Goal: Transaction & Acquisition: Obtain resource

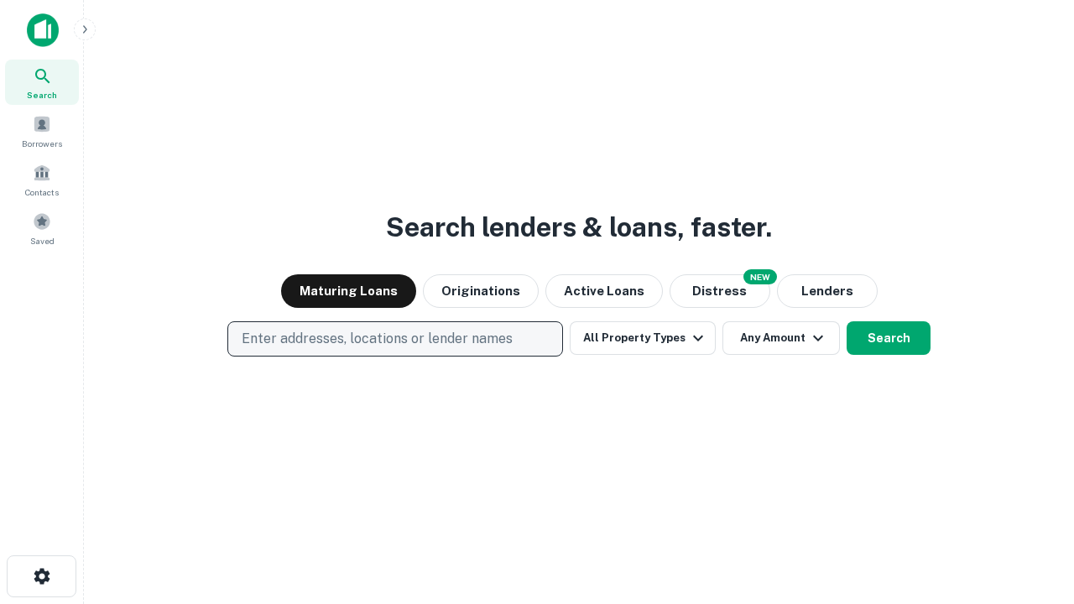
click at [394, 339] on p "Enter addresses, locations or lender names" at bounding box center [377, 339] width 271 height 20
type input "**********"
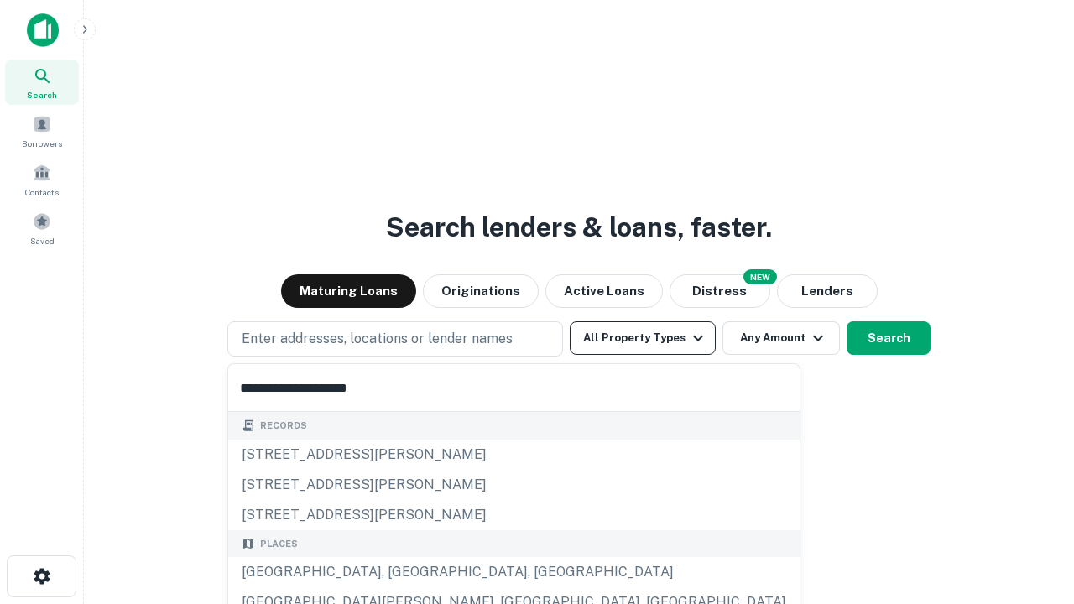
click at [401, 572] on div "Santa Monica, CA, USA" at bounding box center [513, 572] width 571 height 30
click at [643, 338] on button "All Property Types" at bounding box center [643, 338] width 146 height 34
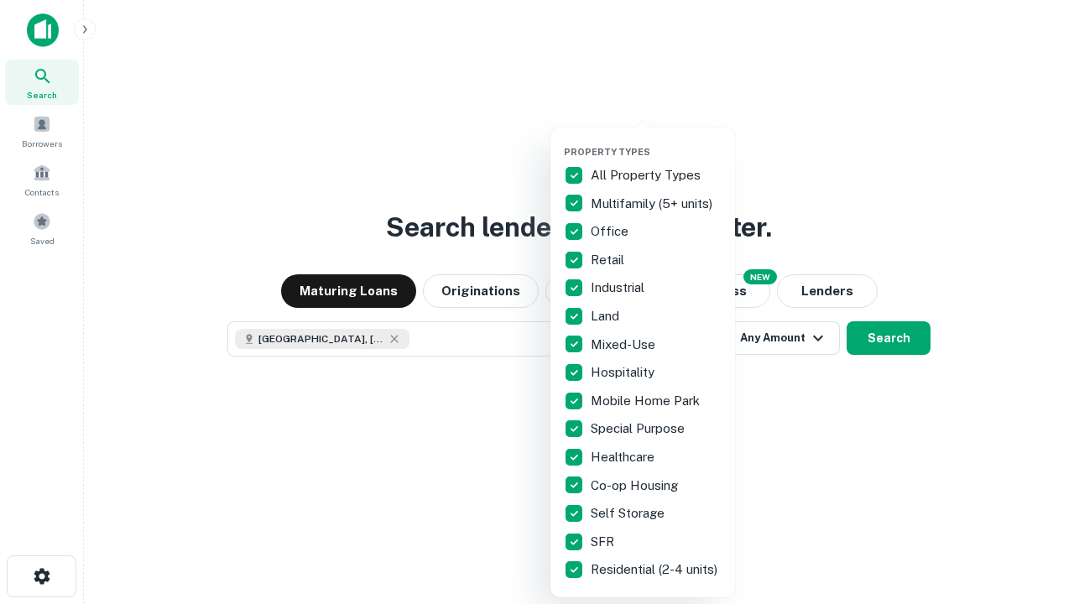
click at [656, 141] on button "button" at bounding box center [656, 141] width 185 height 1
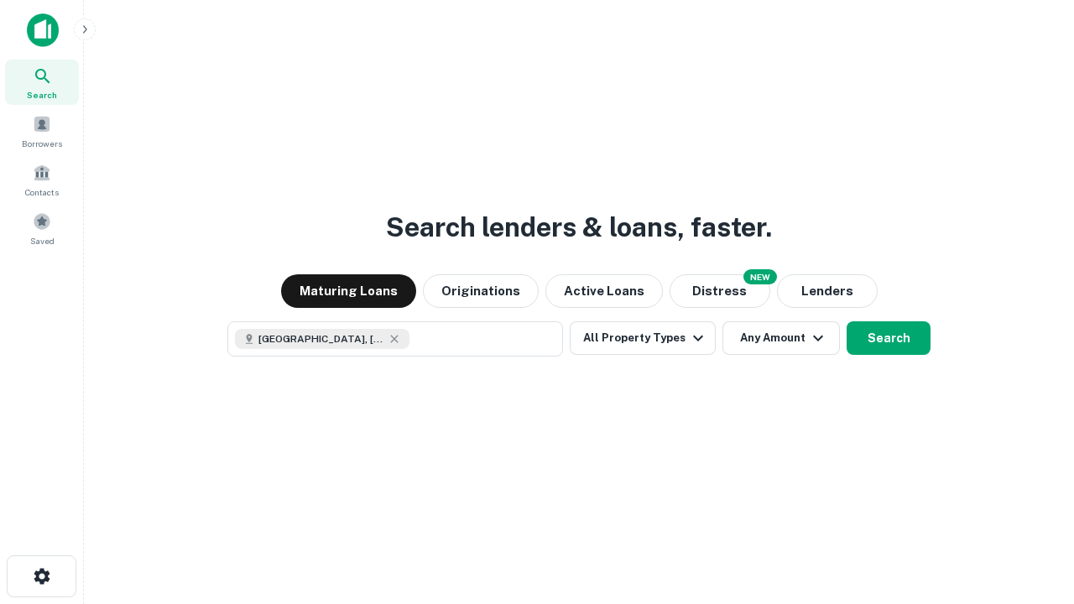
scroll to position [27, 0]
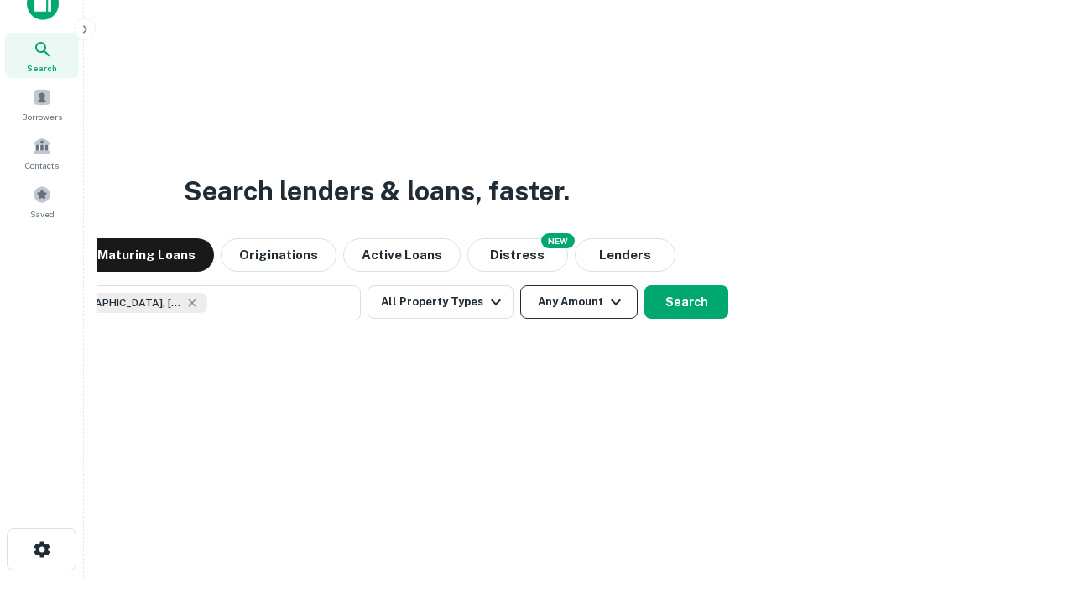
click at [520, 285] on button "Any Amount" at bounding box center [578, 302] width 117 height 34
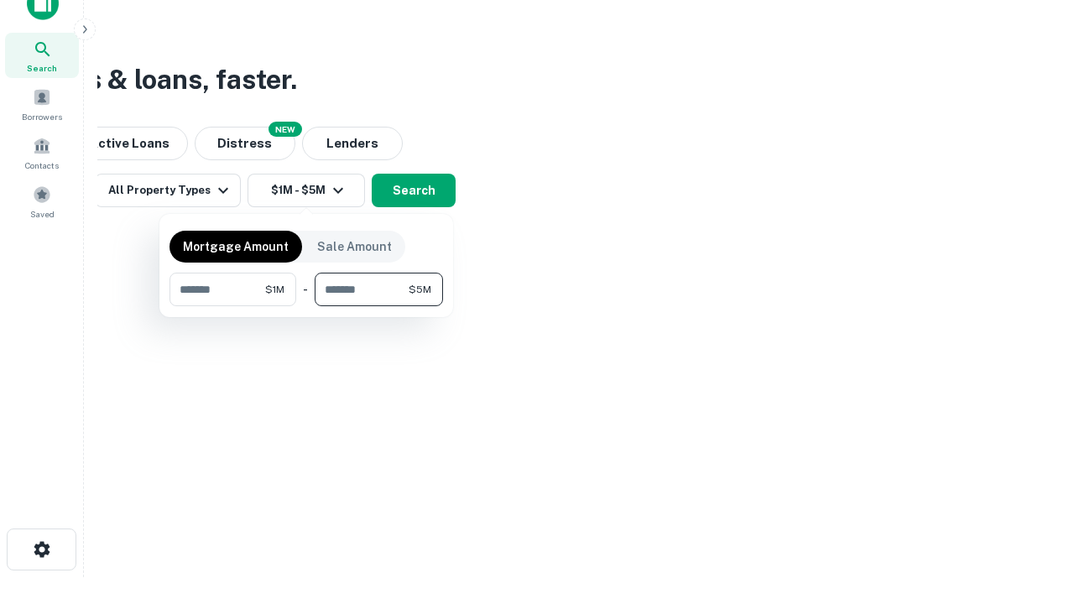
type input "*******"
click at [306, 306] on button "button" at bounding box center [307, 306] width 274 height 1
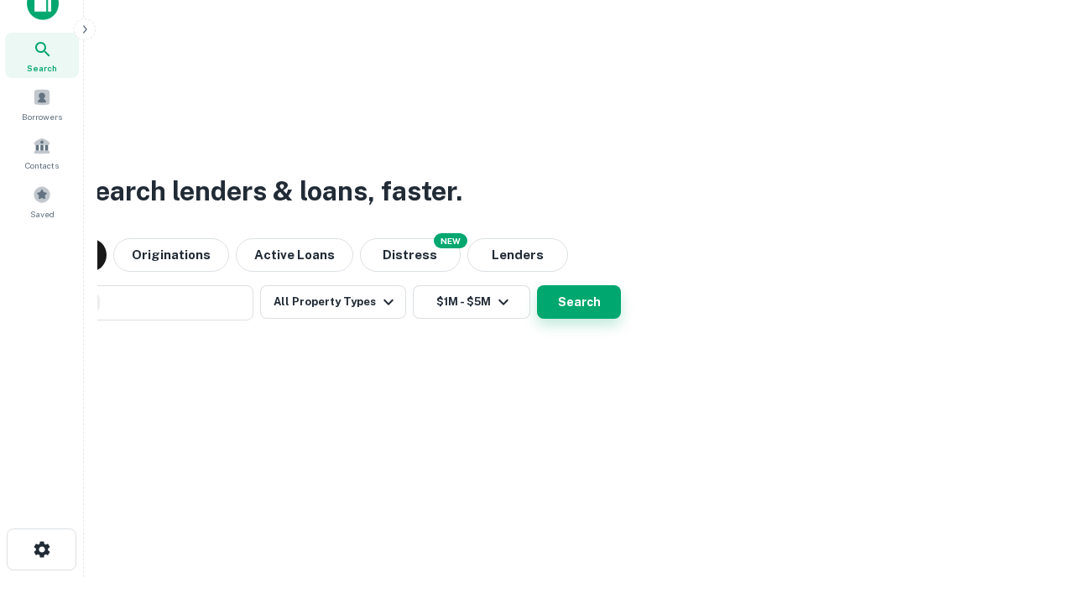
click at [537, 285] on button "Search" at bounding box center [579, 302] width 84 height 34
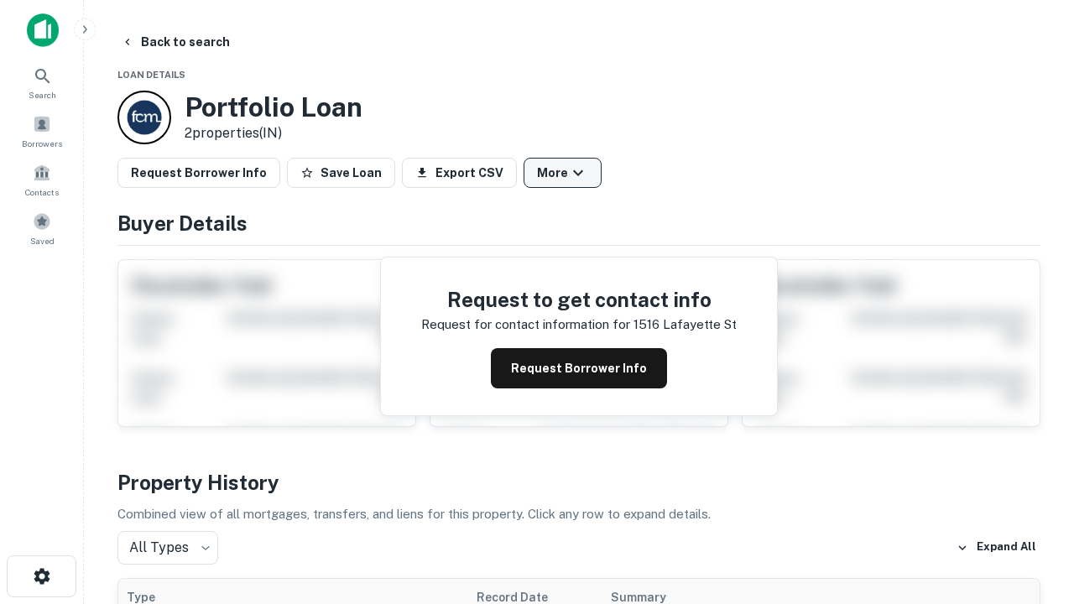
click at [562, 173] on button "More" at bounding box center [563, 173] width 78 height 30
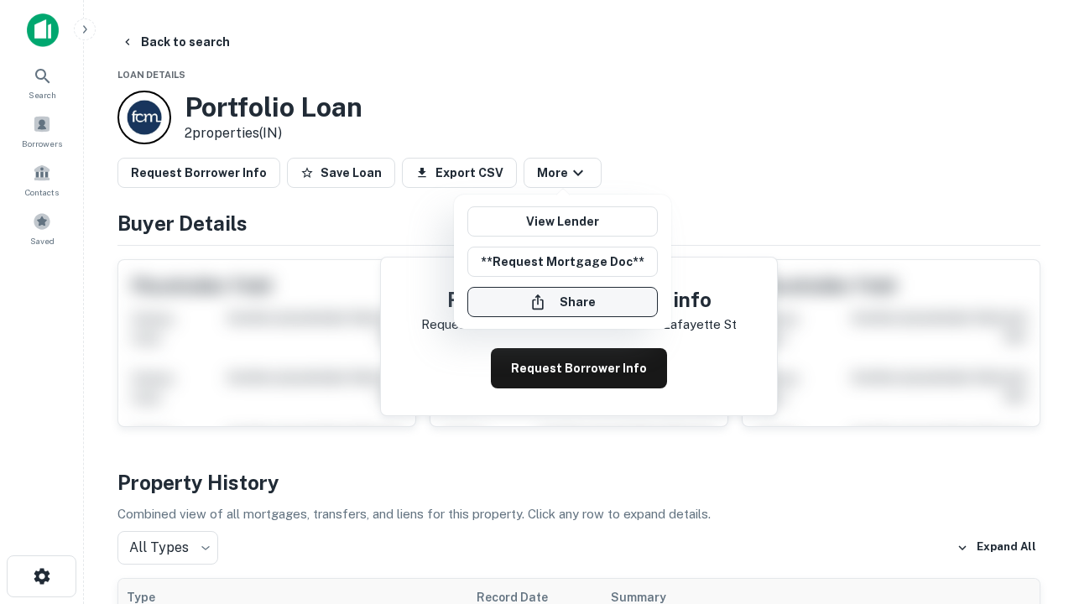
click at [562, 302] on button "Share" at bounding box center [562, 302] width 190 height 30
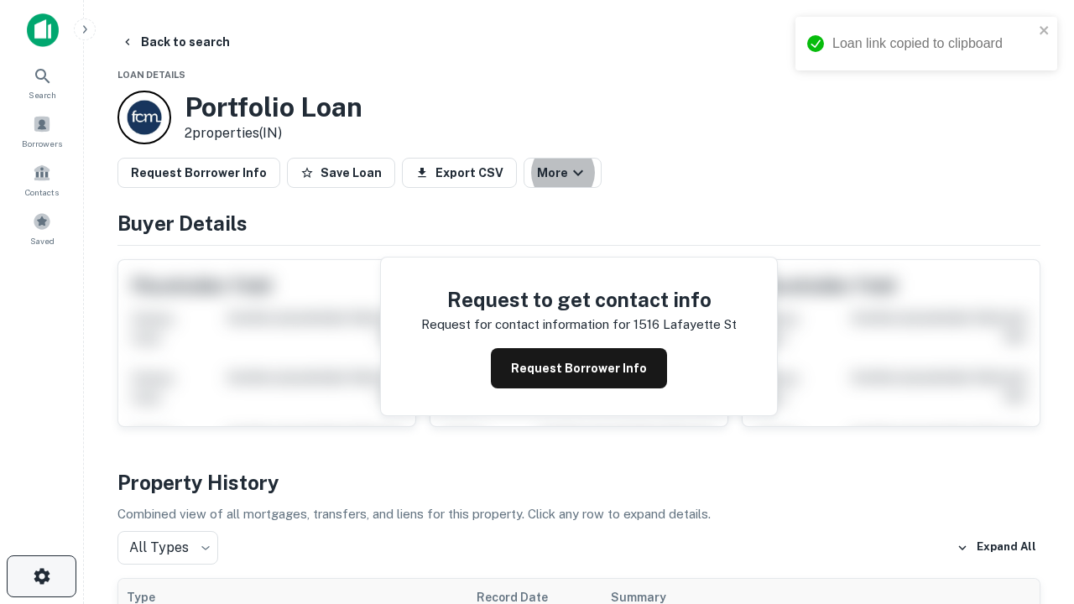
click at [41, 577] on icon "button" at bounding box center [42, 576] width 20 height 20
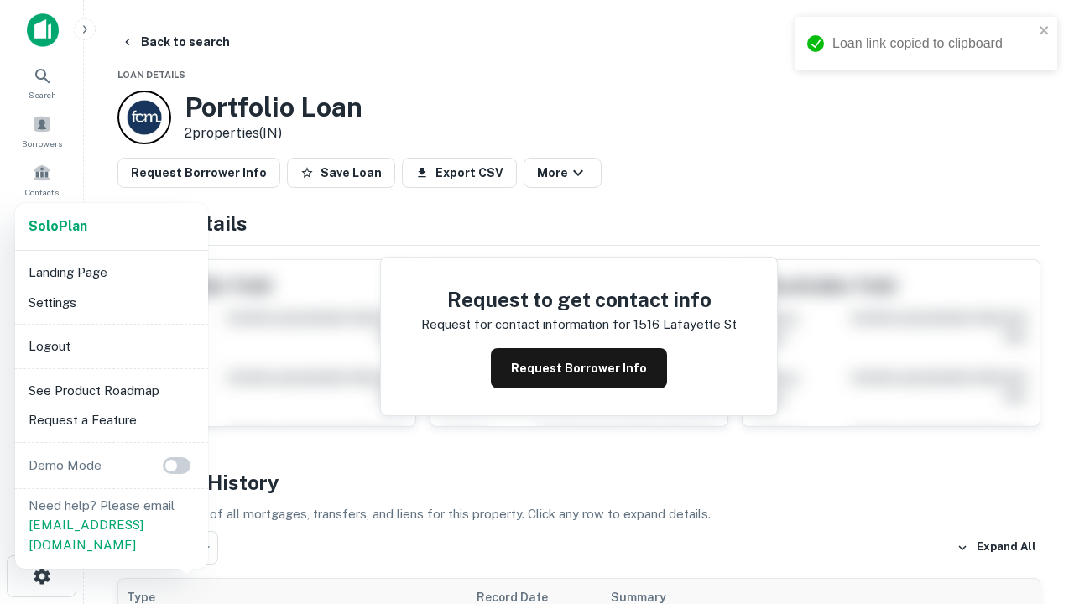
click at [111, 346] on li "Logout" at bounding box center [112, 346] width 180 height 30
